Goal: Check status: Check status

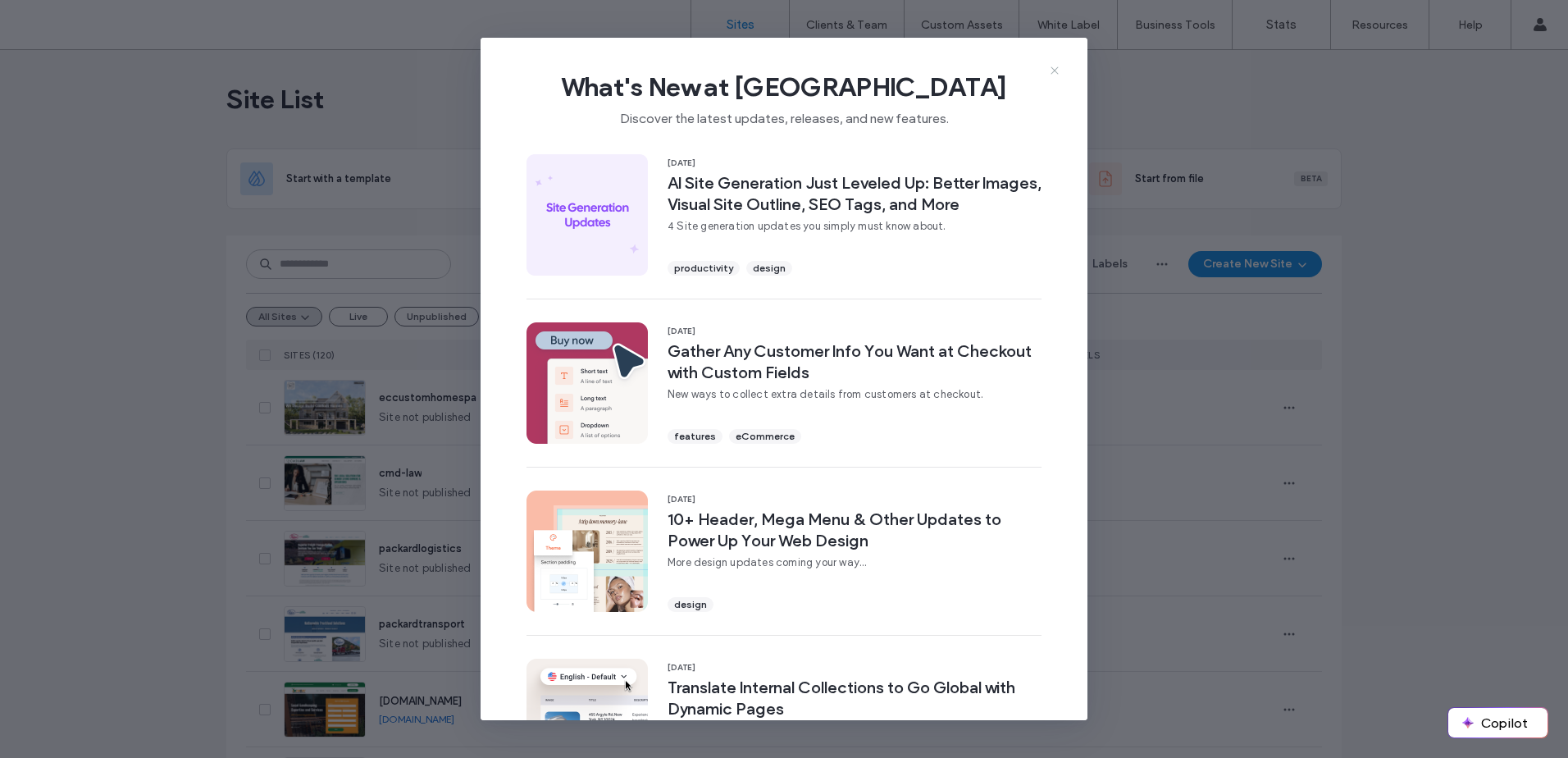
click at [1051, 77] on icon at bounding box center [1055, 70] width 13 height 13
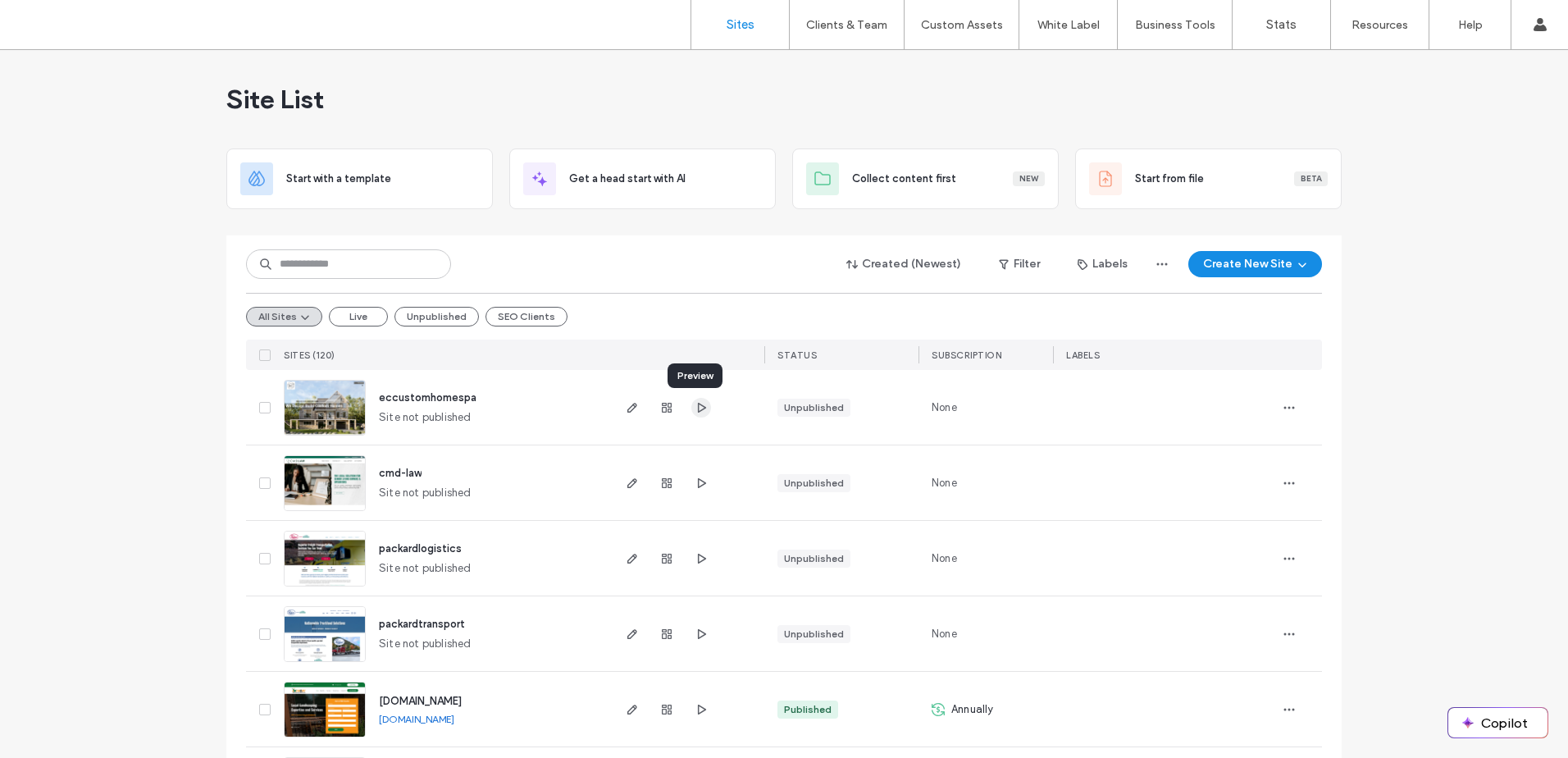
click at [702, 409] on span "button" at bounding box center [701, 408] width 20 height 20
click at [1282, 409] on icon "button" at bounding box center [1288, 407] width 13 height 13
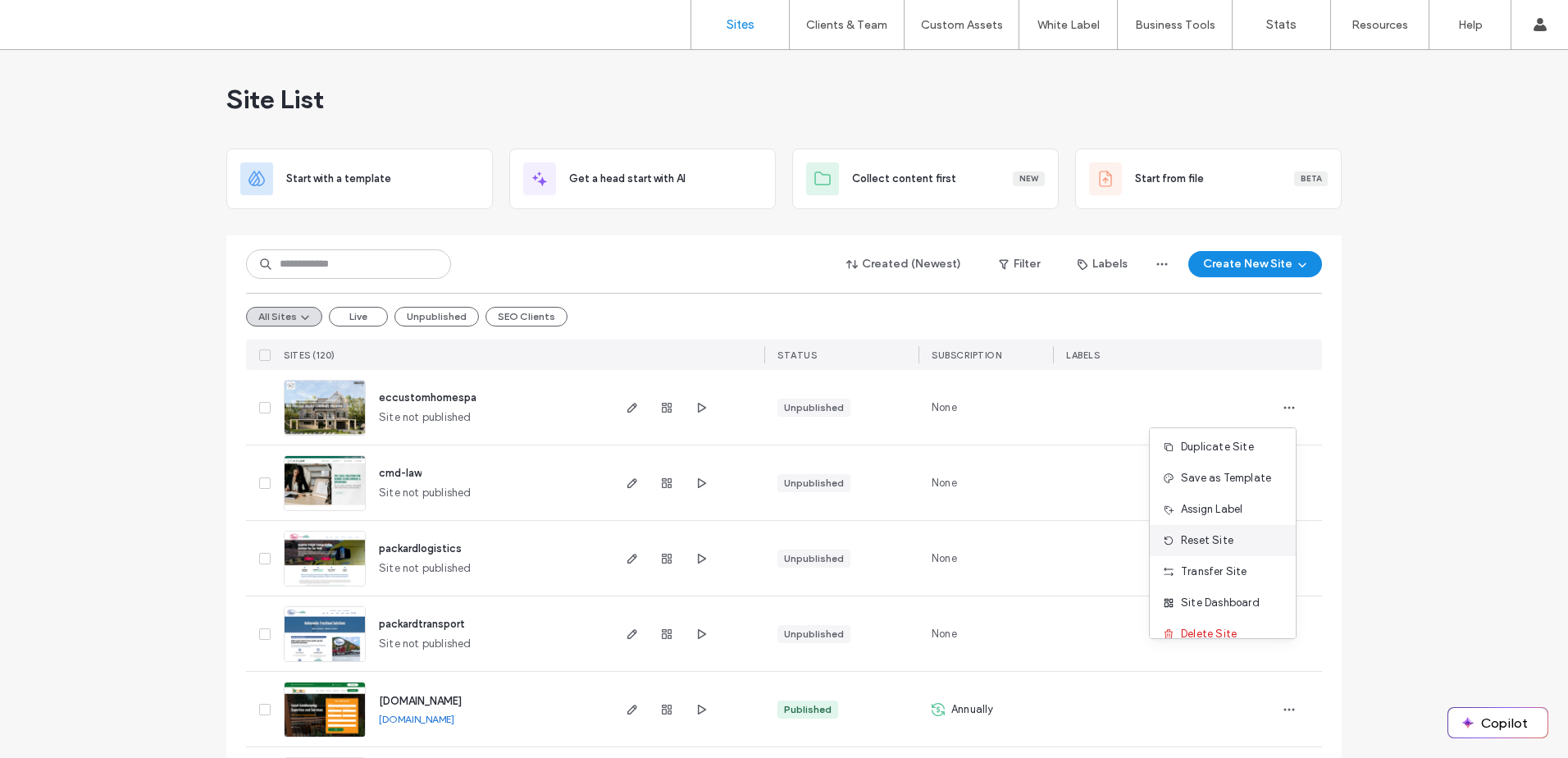
scroll to position [53, 0]
click at [1239, 582] on span "Site Dashboard" at bounding box center [1220, 585] width 79 height 16
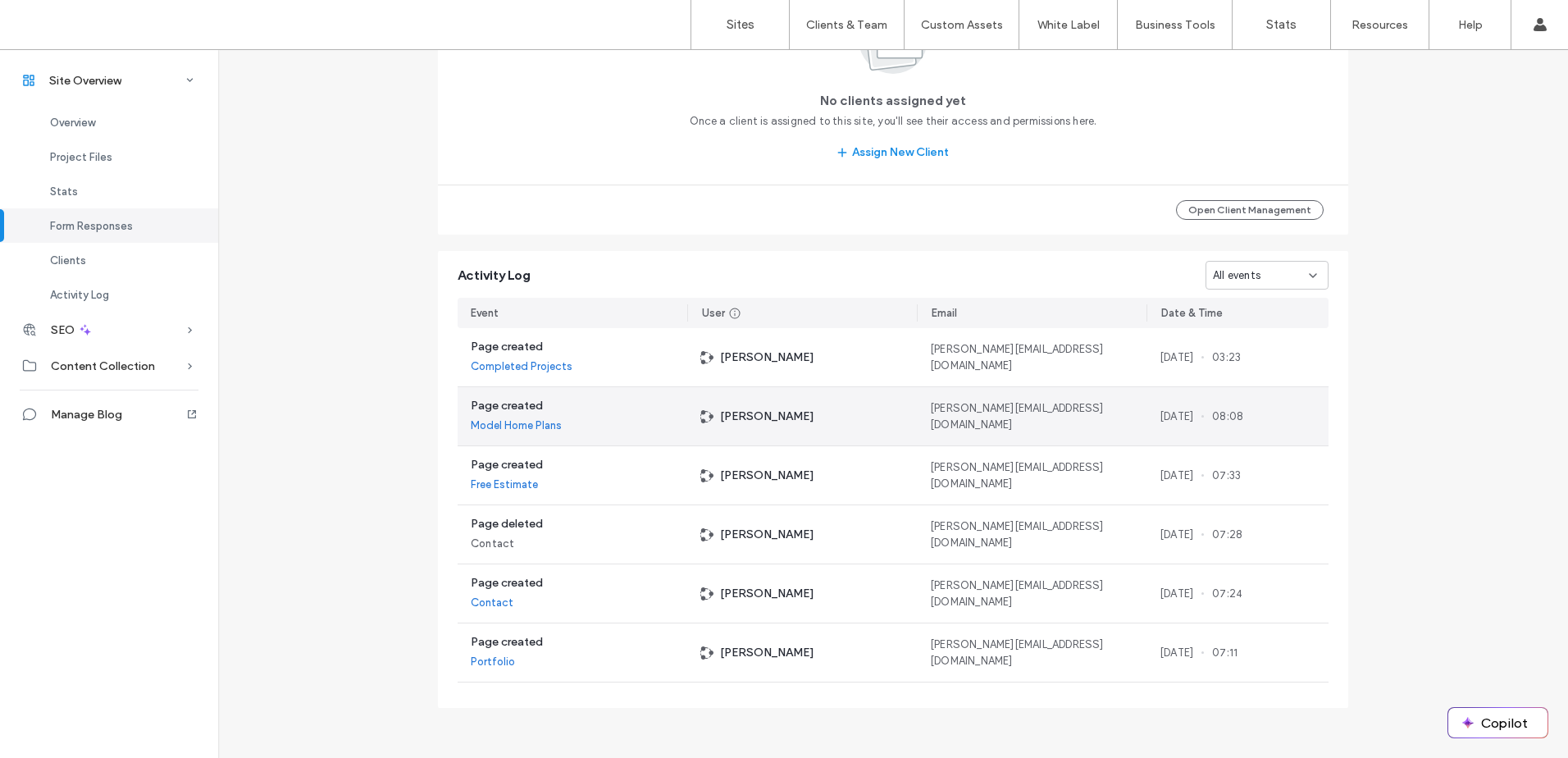
scroll to position [171, 0]
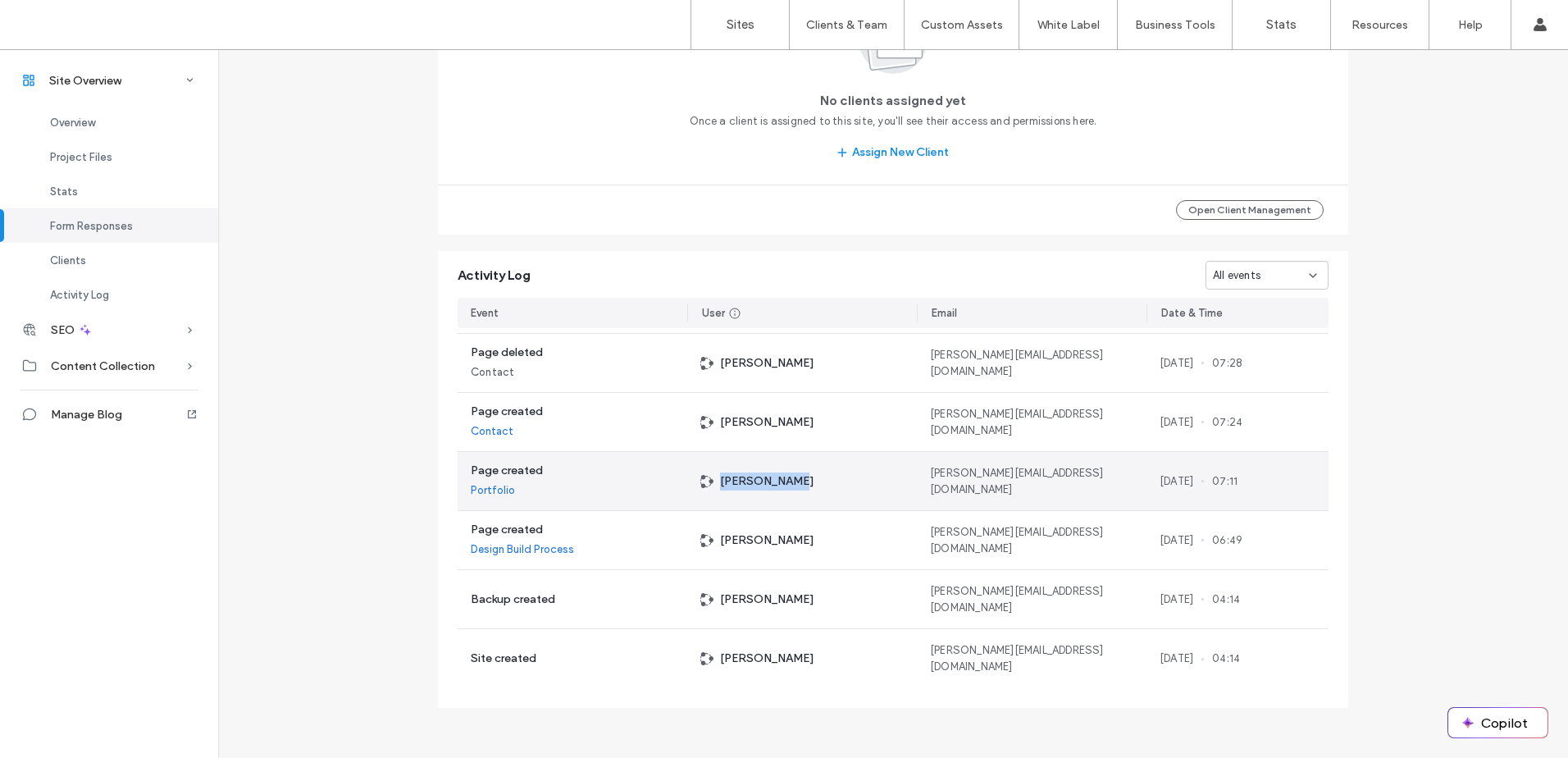
drag, startPoint x: 802, startPoint y: 486, endPoint x: 708, endPoint y: 490, distance: 94.1
click at [708, 490] on div "[PERSON_NAME]" at bounding box center [802, 480] width 230 height 59
